Goal: Find contact information: Find contact information

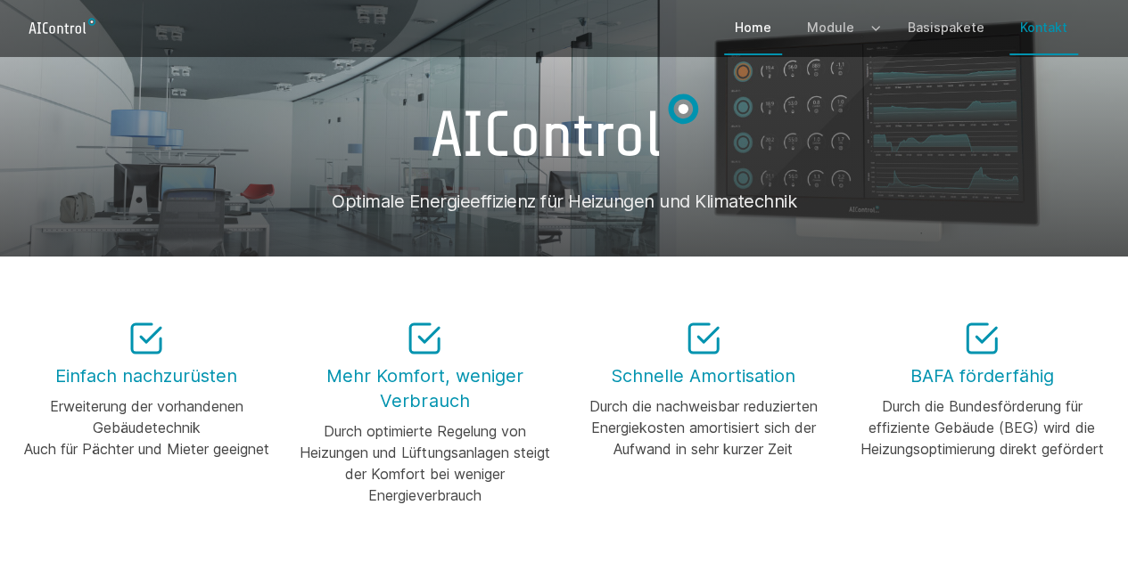
click at [1032, 31] on link "Kontakt" at bounding box center [1043, 28] width 69 height 52
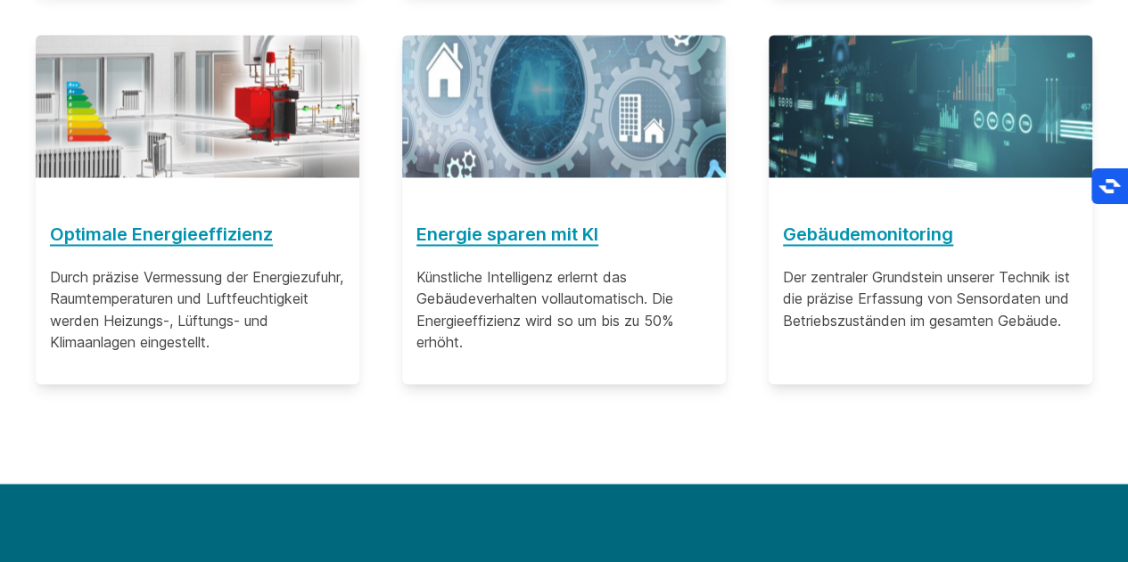
scroll to position [1974, 0]
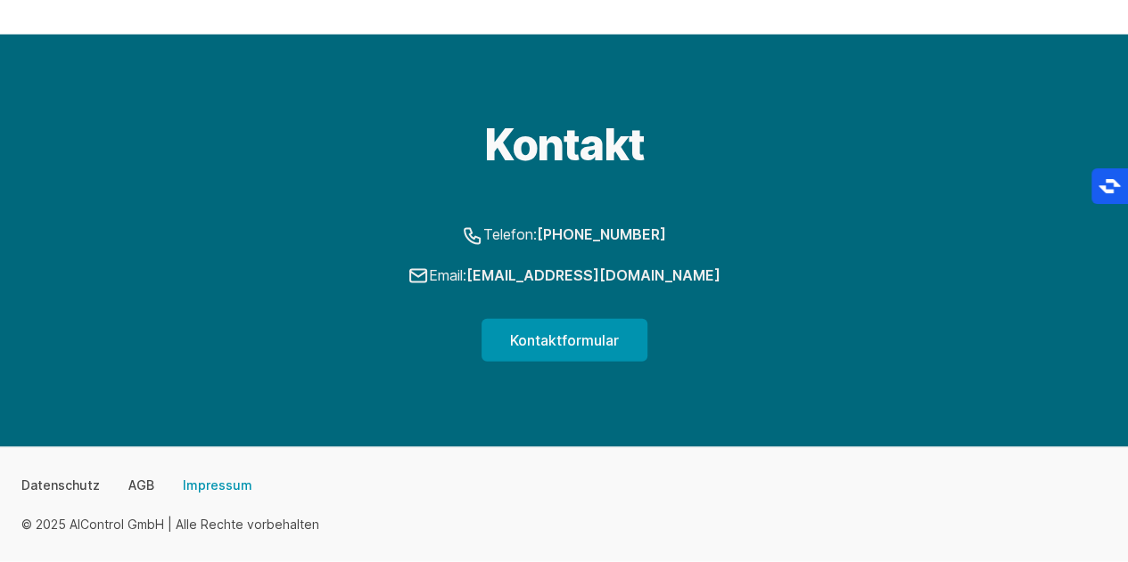
click at [205, 485] on link "Impressum" at bounding box center [218, 486] width 70 height 18
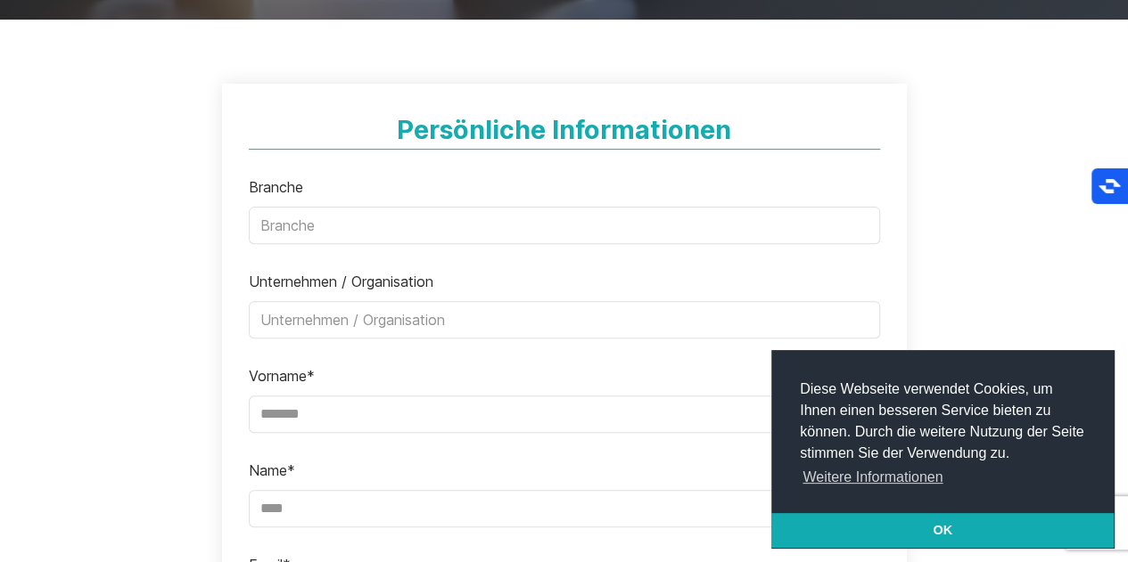
scroll to position [62, 0]
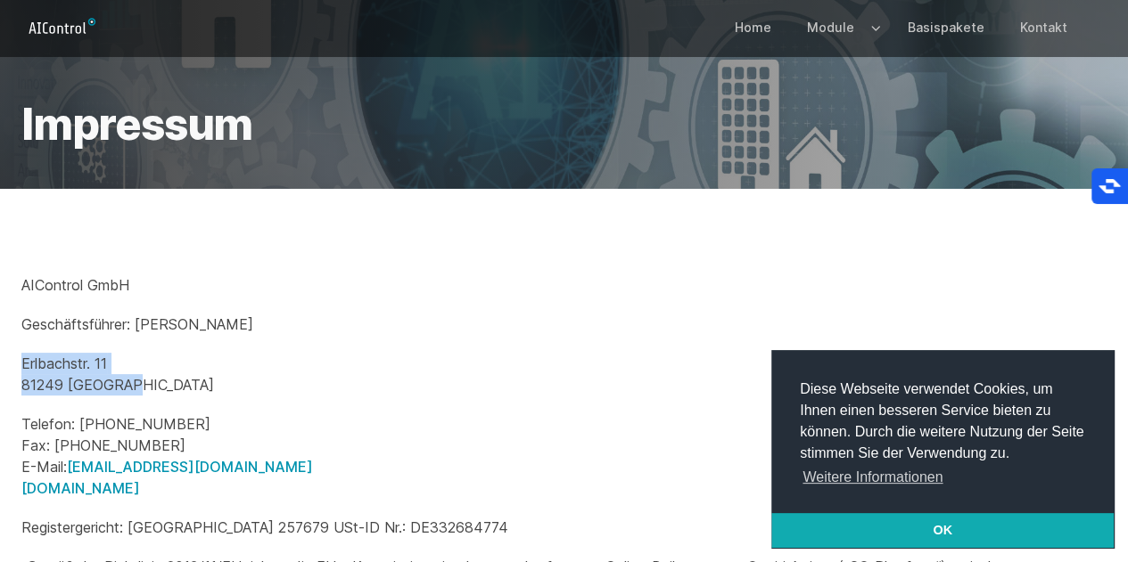
drag, startPoint x: 152, startPoint y: 416, endPoint x: 18, endPoint y: 390, distance: 136.2
click at [18, 390] on div "AIControl GmbH Geschäftsführer: Bernhard Ulbrich Erlbachstr. 11 81249 München T…" at bounding box center [564, 572] width 1128 height 767
copy p "Erlbachstr. 11 81249 München"
